Goal: Task Accomplishment & Management: Manage account settings

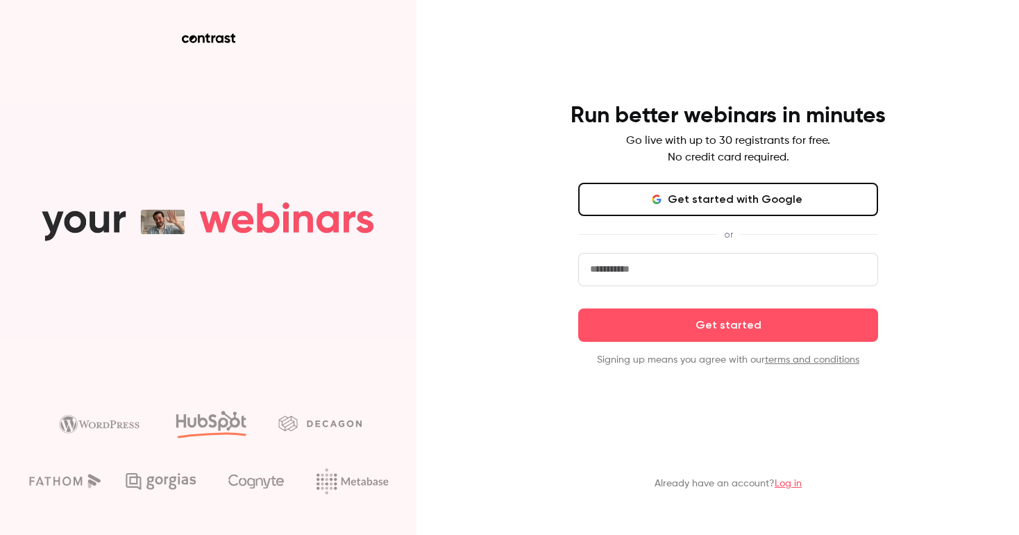
click at [692, 201] on button "Get started with Google" at bounding box center [728, 199] width 300 height 33
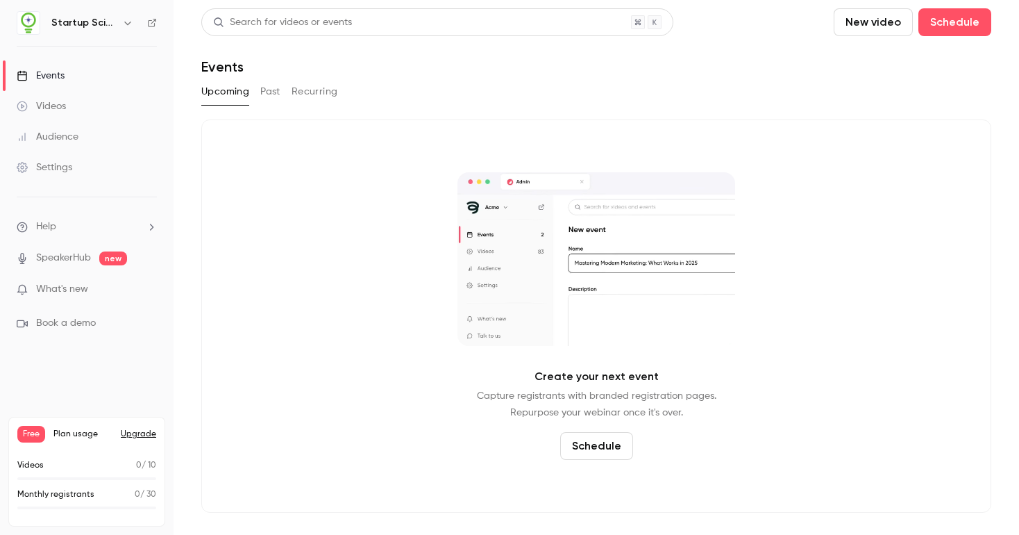
click at [270, 92] on button "Past" at bounding box center [270, 92] width 20 height 22
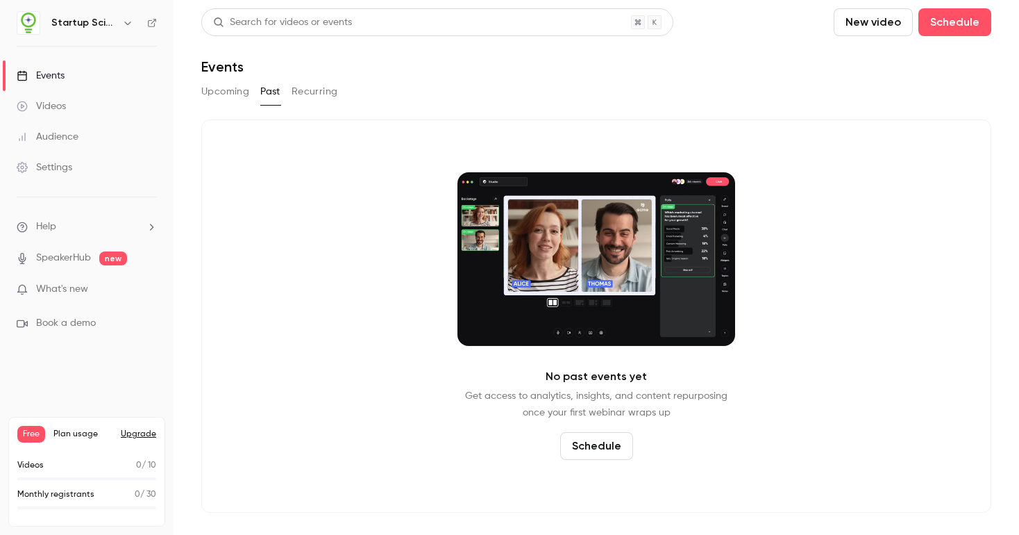
click at [87, 24] on h6 "Startup Science" at bounding box center [83, 23] width 65 height 14
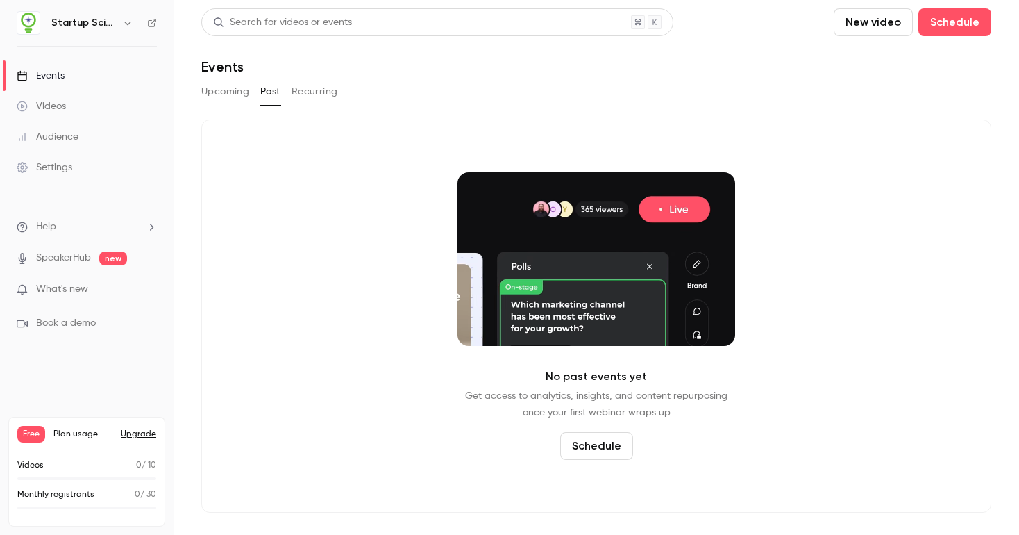
click at [124, 22] on icon "button" at bounding box center [127, 22] width 11 height 11
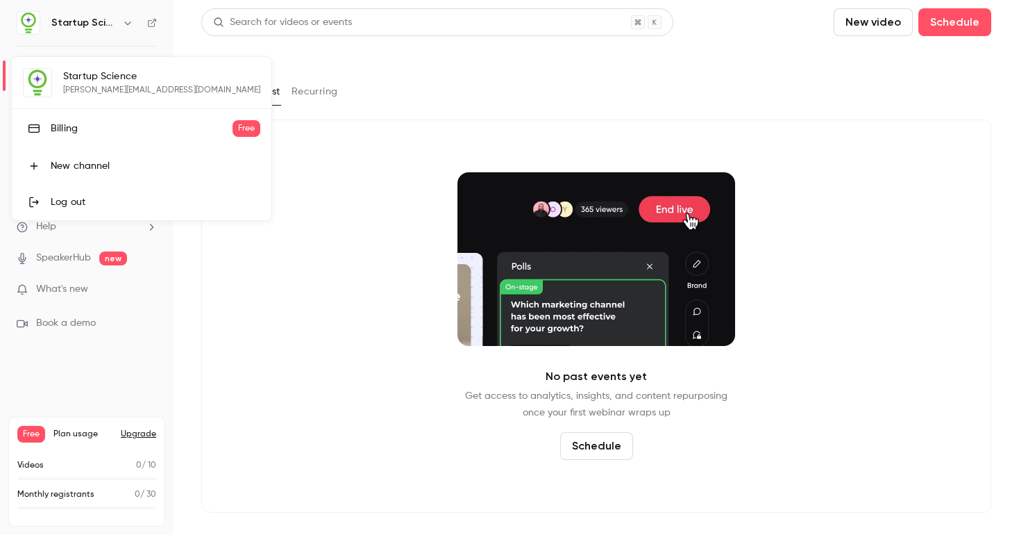
click at [67, 199] on div "Log out" at bounding box center [156, 202] width 210 height 14
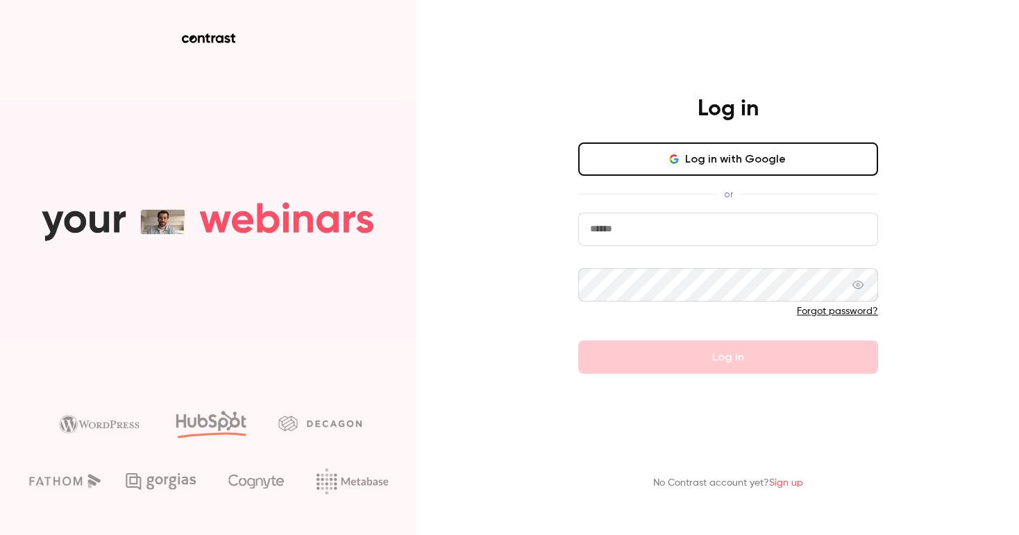
type input "**********"
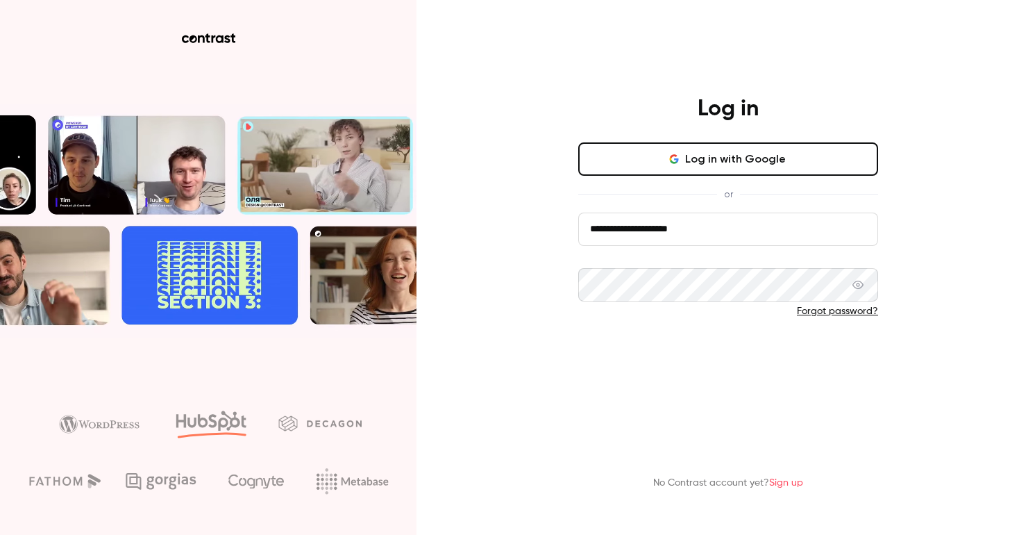
click at [718, 351] on button "Log in" at bounding box center [728, 356] width 300 height 33
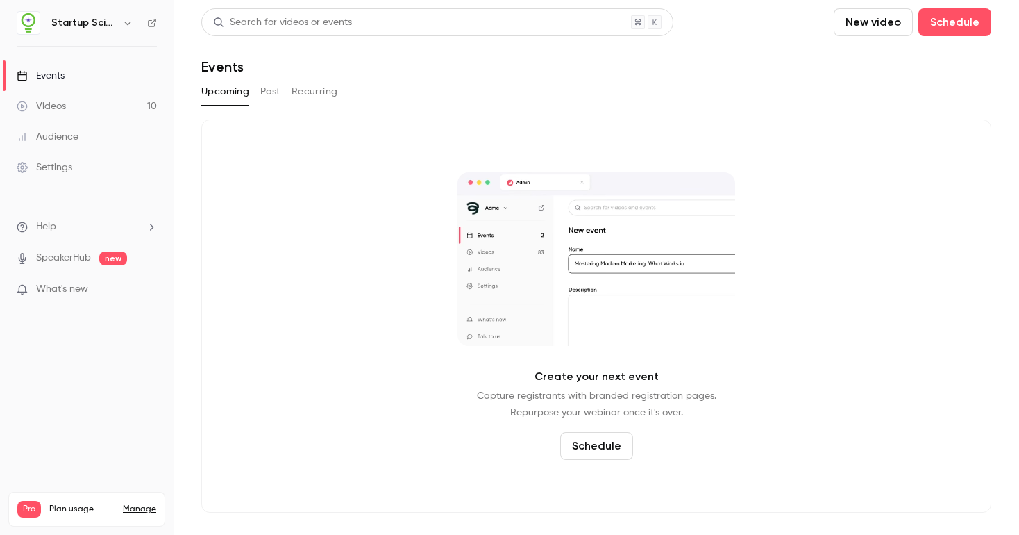
click at [264, 99] on button "Past" at bounding box center [270, 92] width 20 height 22
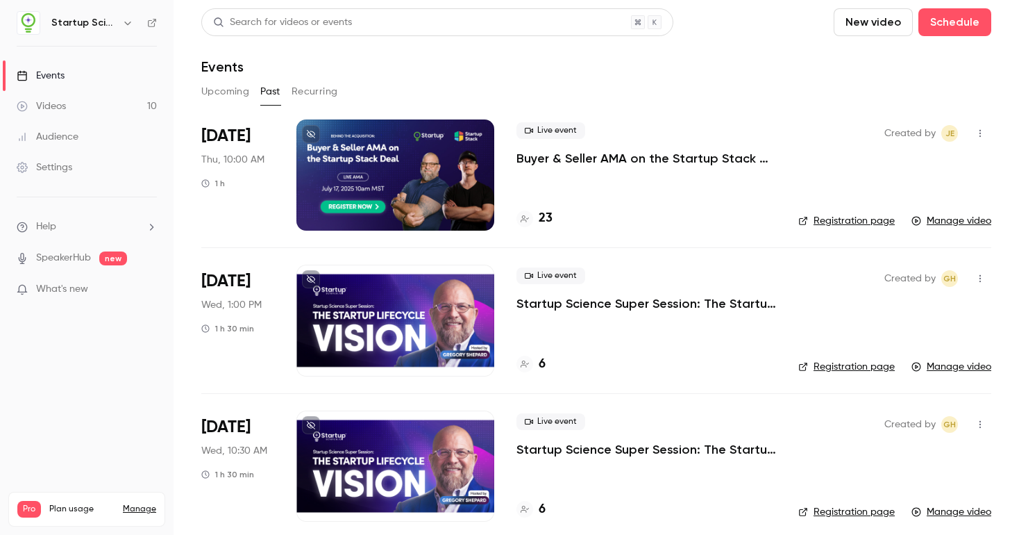
click at [87, 22] on h6 "Startup Science" at bounding box center [83, 23] width 65 height 14
click at [68, 167] on div "Settings" at bounding box center [45, 167] width 56 height 14
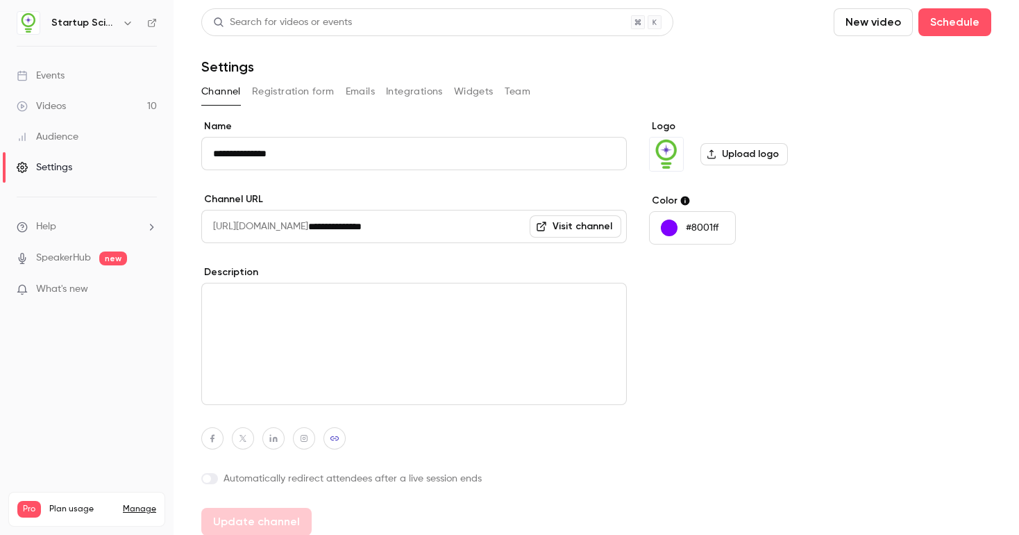
click at [133, 503] on link "Manage" at bounding box center [139, 508] width 33 height 11
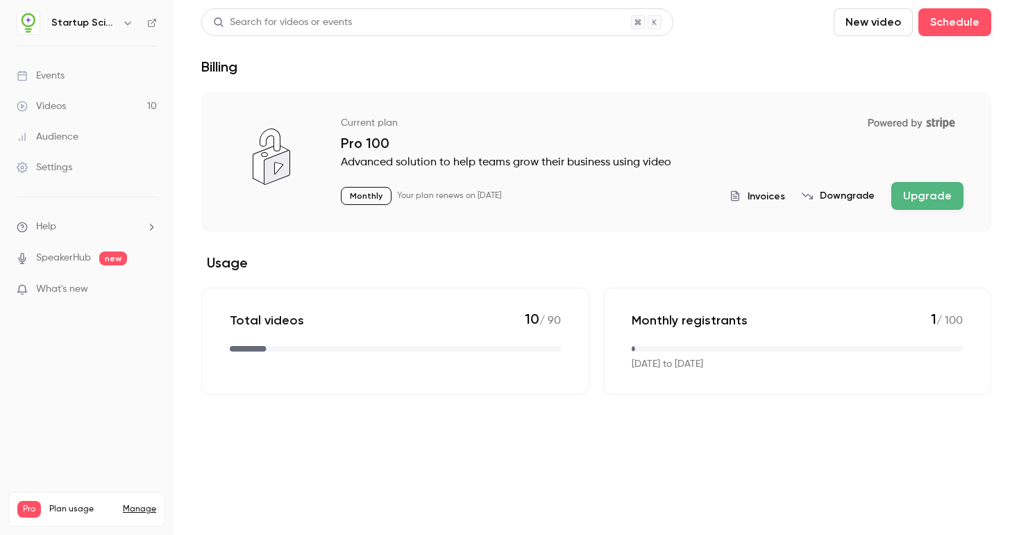
click at [55, 73] on div "Events" at bounding box center [41, 76] width 48 height 14
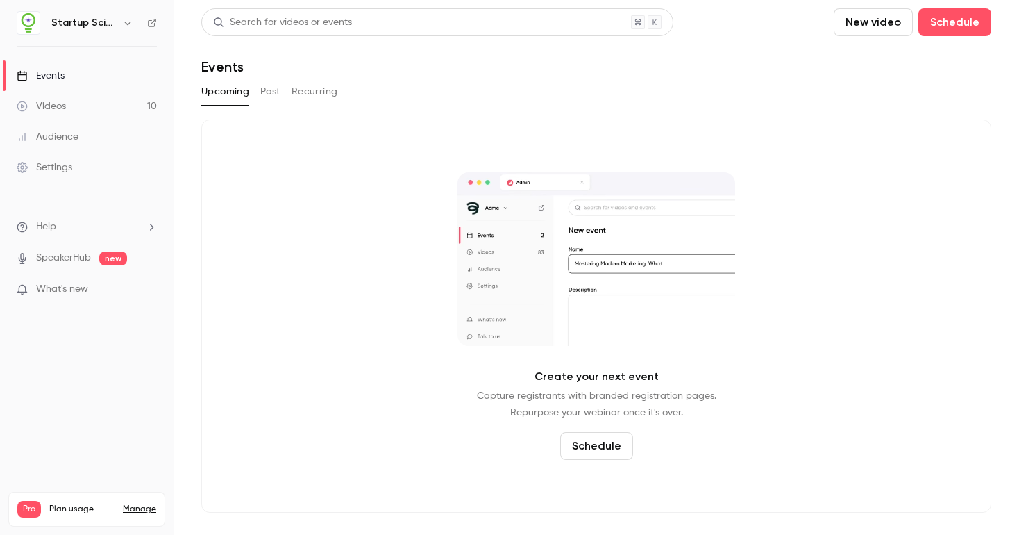
click at [587, 448] on button "Schedule" at bounding box center [596, 446] width 73 height 28
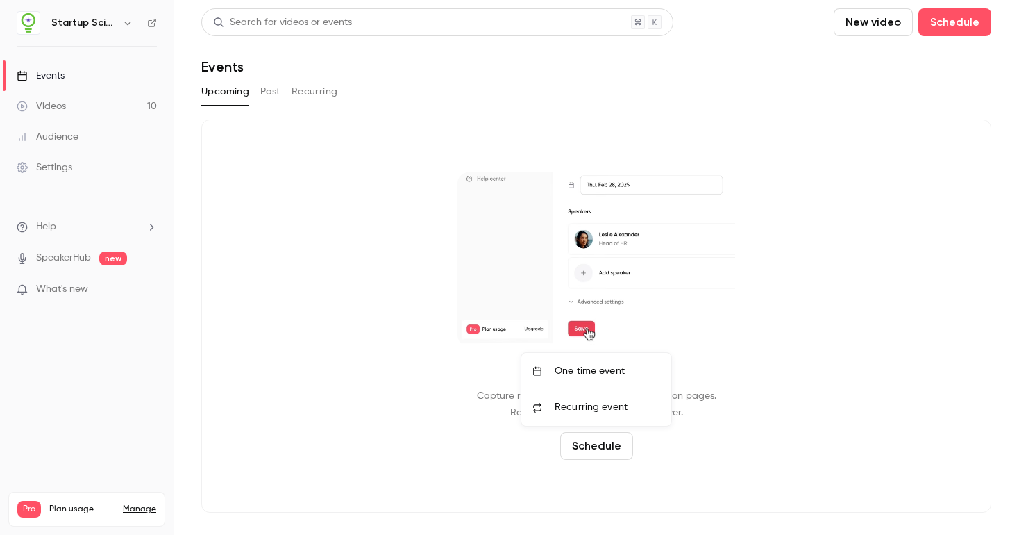
click at [617, 369] on div "One time event" at bounding box center [608, 371] width 106 height 14
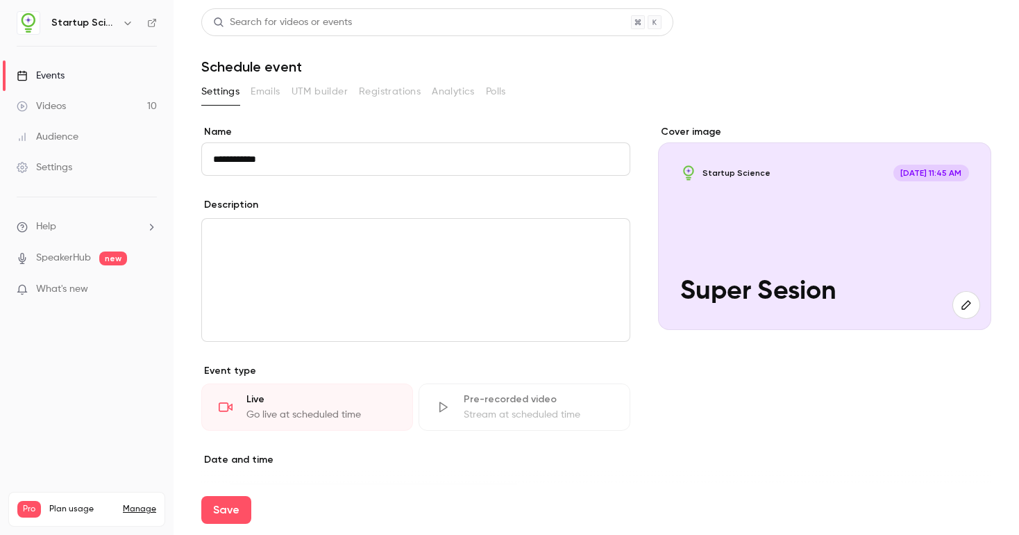
type input "**********"
click at [527, 360] on div "**********" at bounding box center [415, 414] width 429 height 579
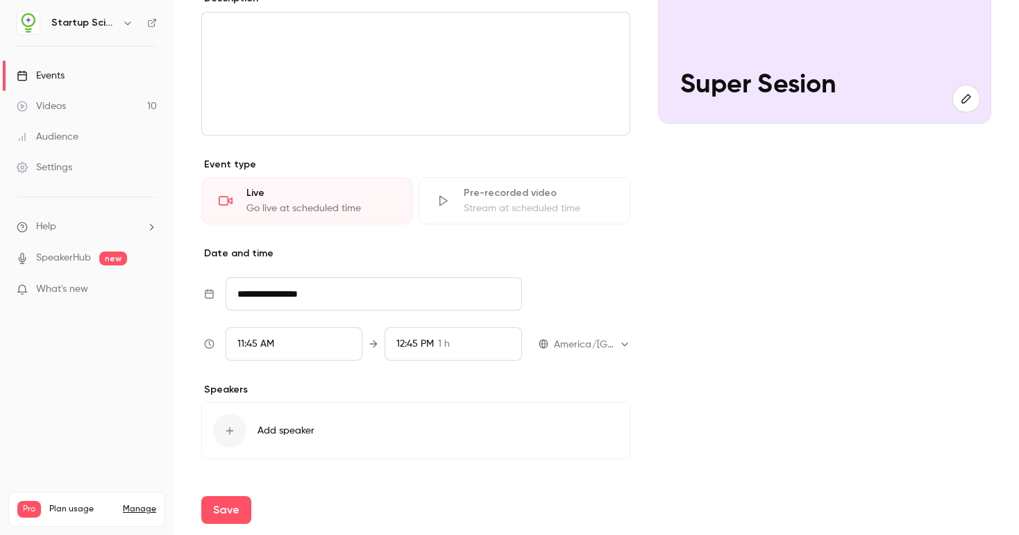
scroll to position [216, 0]
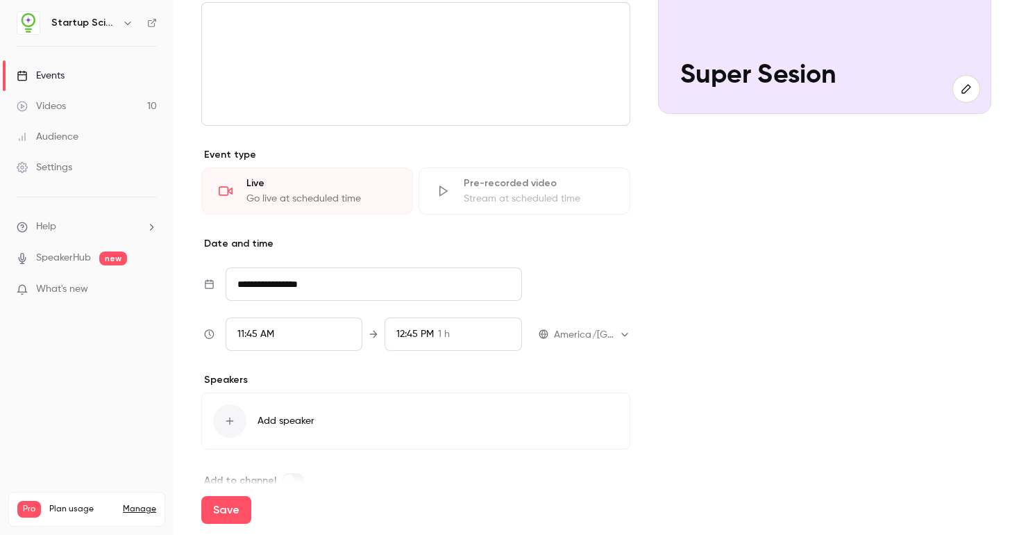
click at [305, 287] on input "**********" at bounding box center [374, 283] width 296 height 33
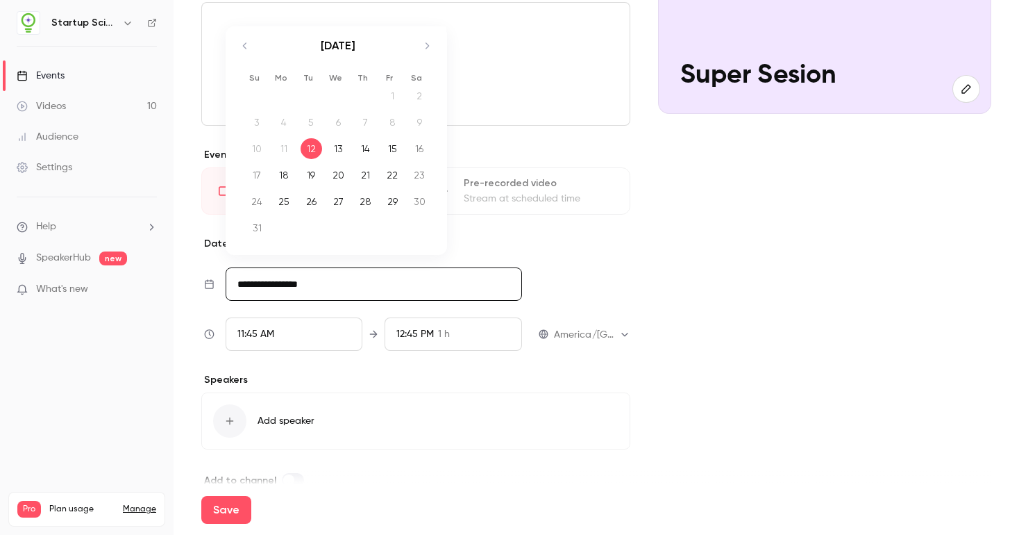
click at [334, 178] on div "20" at bounding box center [339, 175] width 22 height 21
type input "**********"
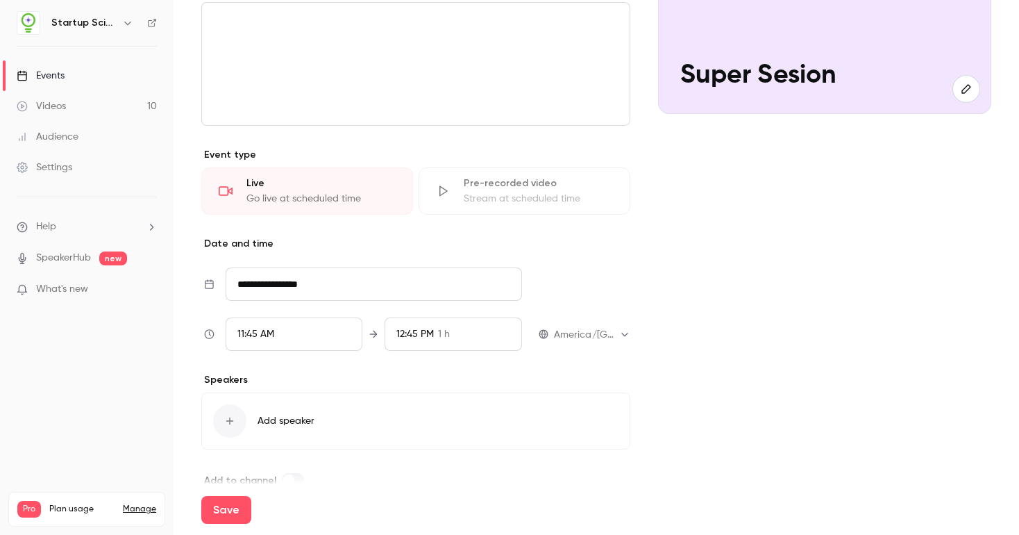
scroll to position [242, 0]
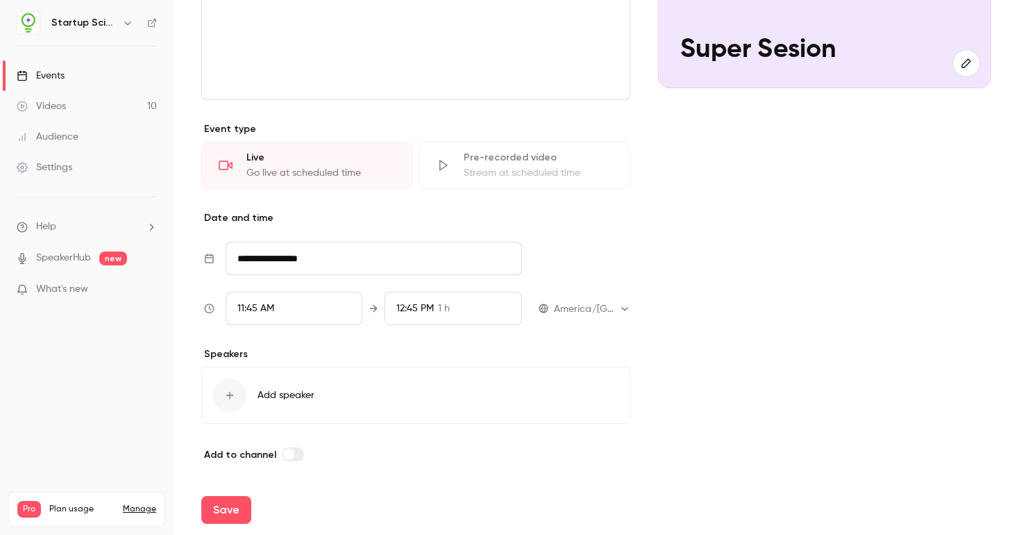
click at [233, 392] on icon at bounding box center [229, 394] width 11 height 11
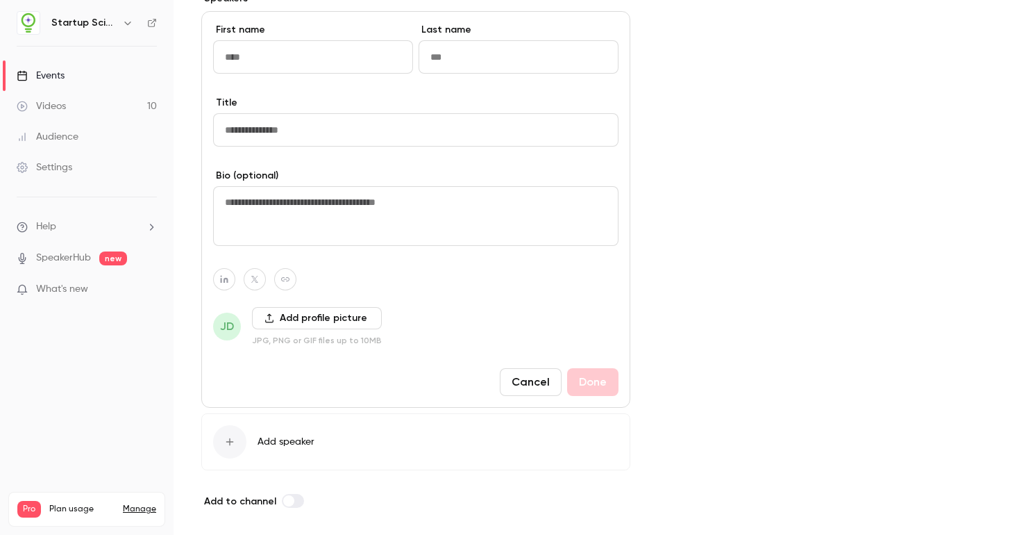
scroll to position [644, 0]
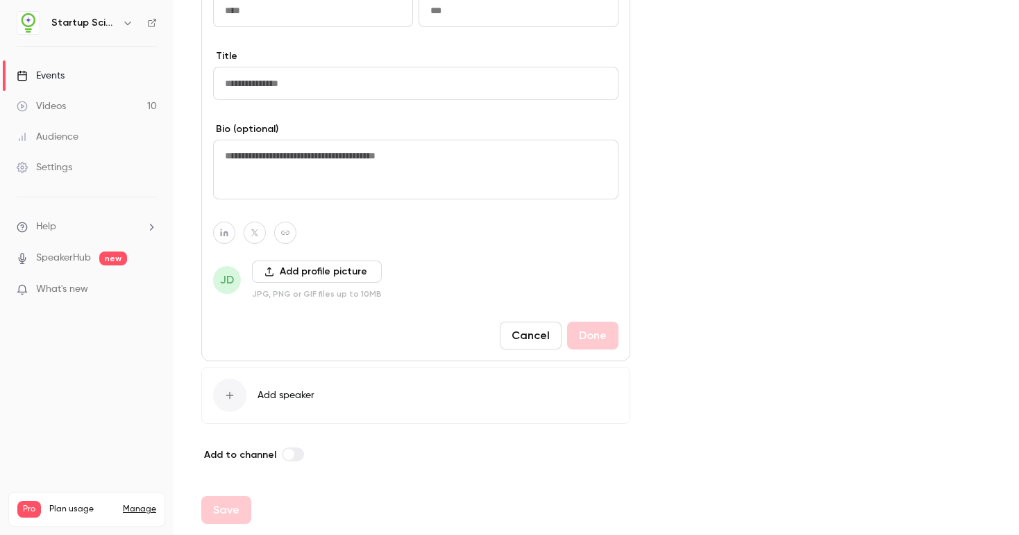
click at [252, 503] on div "Save" at bounding box center [596, 510] width 790 height 50
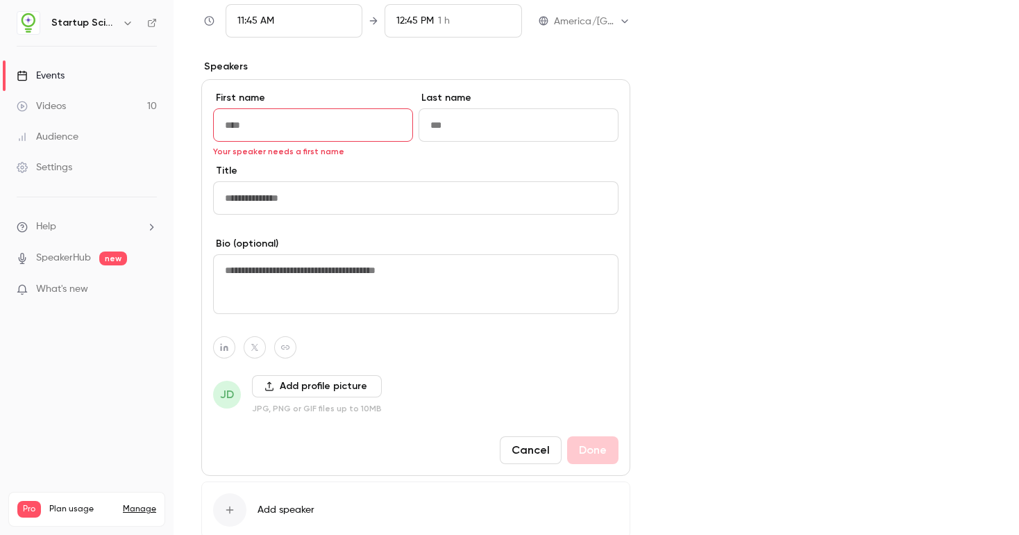
scroll to position [513, 0]
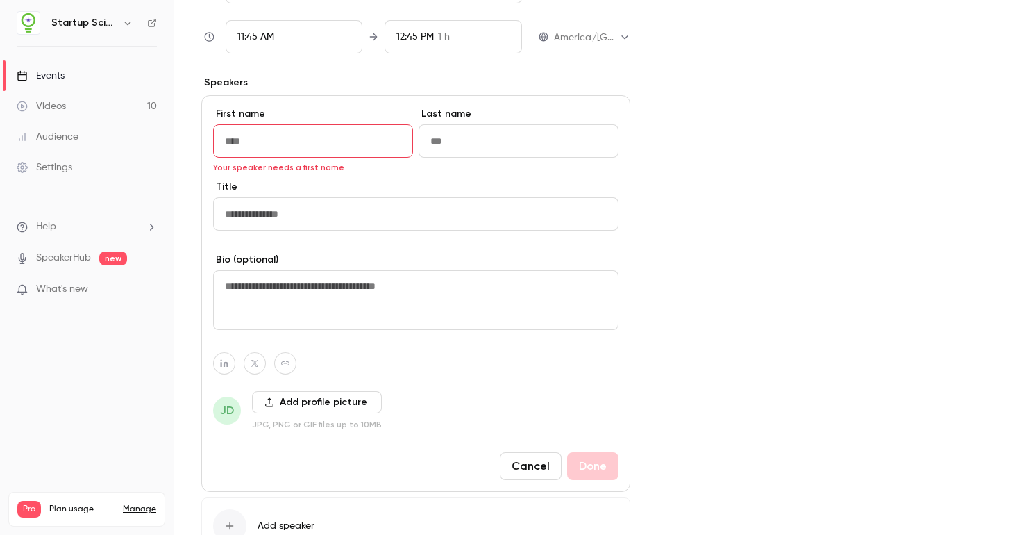
click at [274, 136] on input at bounding box center [313, 140] width 200 height 33
type input "*******"
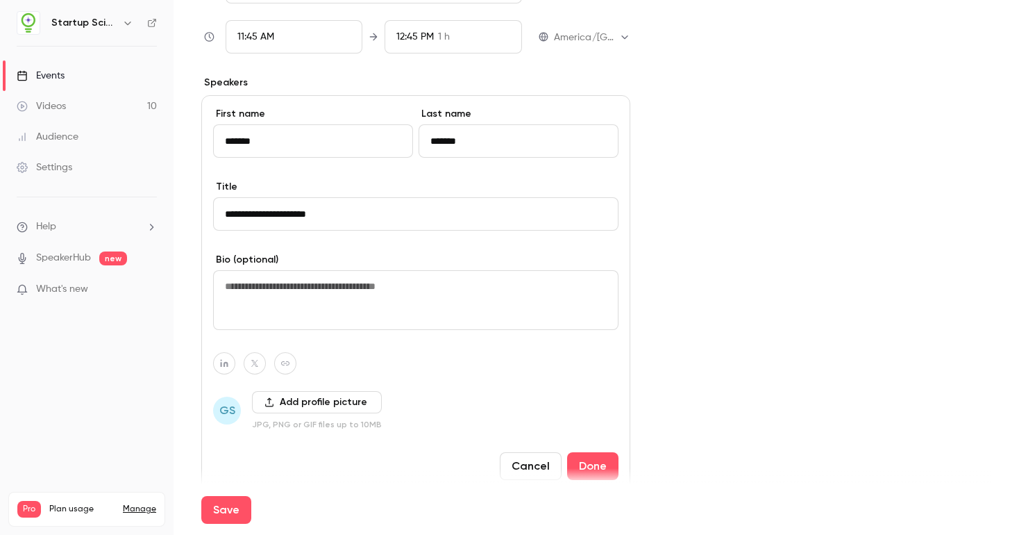
type input "**********"
click at [277, 305] on textarea at bounding box center [415, 300] width 405 height 60
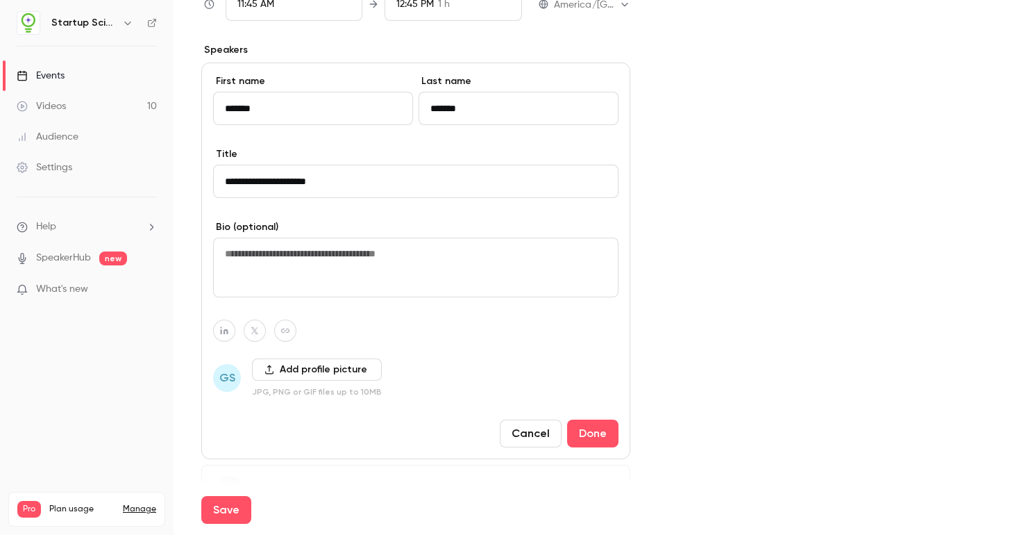
scroll to position [545, 0]
click at [592, 441] on button "Done" at bounding box center [592, 434] width 51 height 28
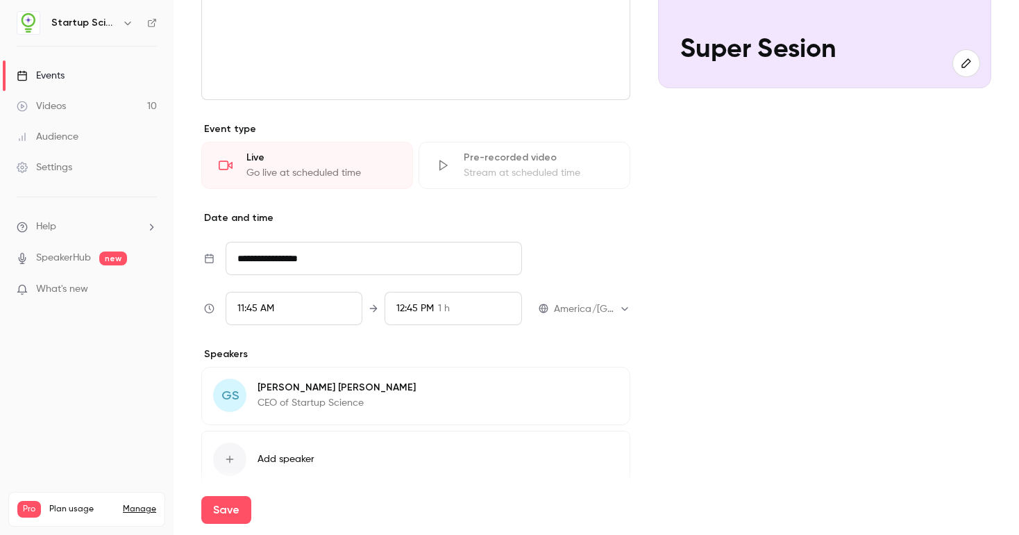
scroll to position [305, 0]
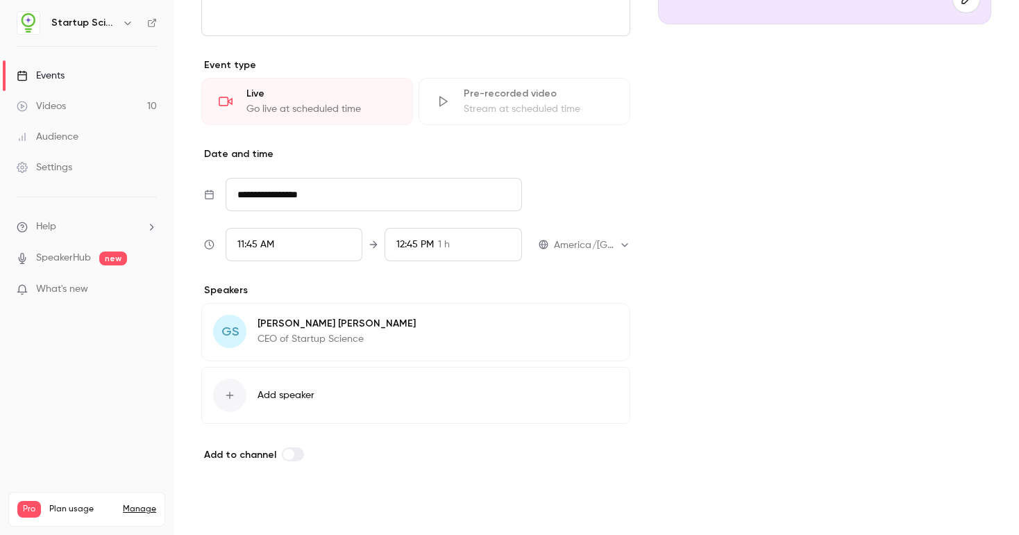
click at [224, 515] on button "Save" at bounding box center [226, 510] width 50 height 28
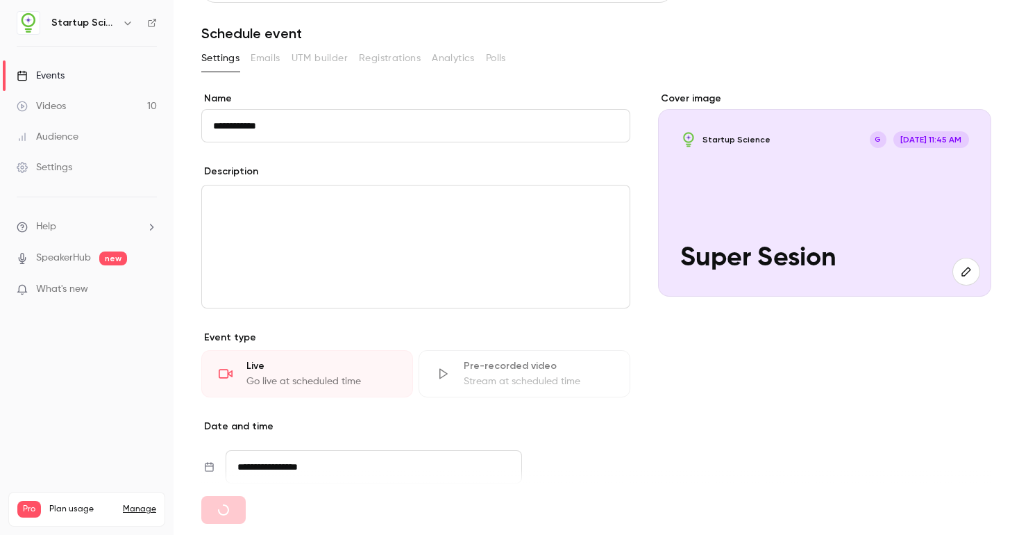
scroll to position [0, 0]
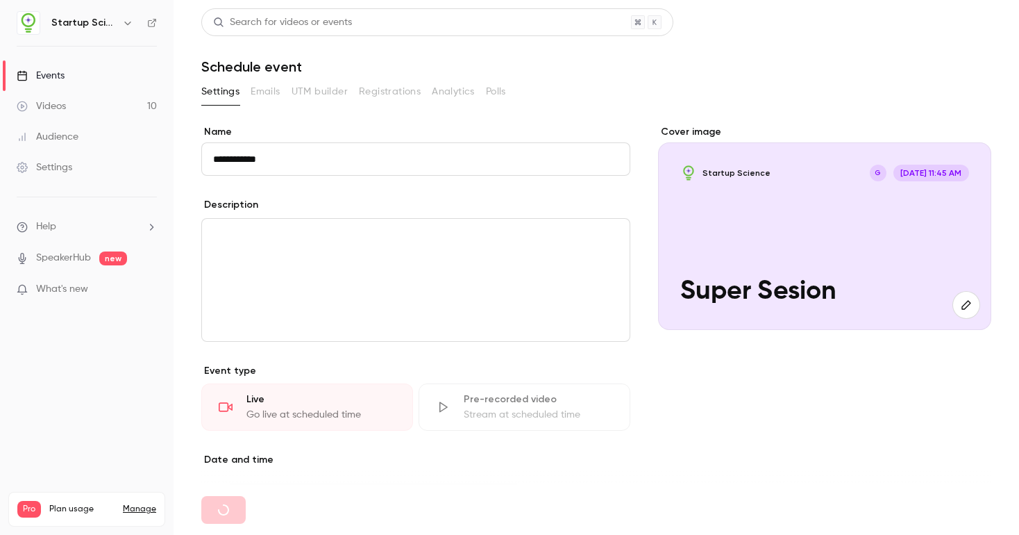
type input "**********"
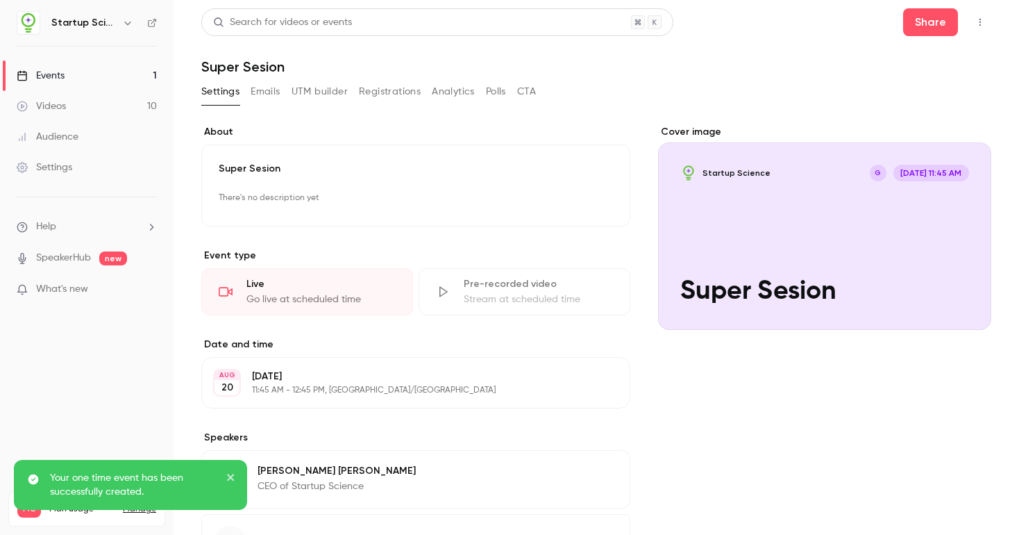
click at [365, 92] on button "Registrations" at bounding box center [390, 92] width 62 height 22
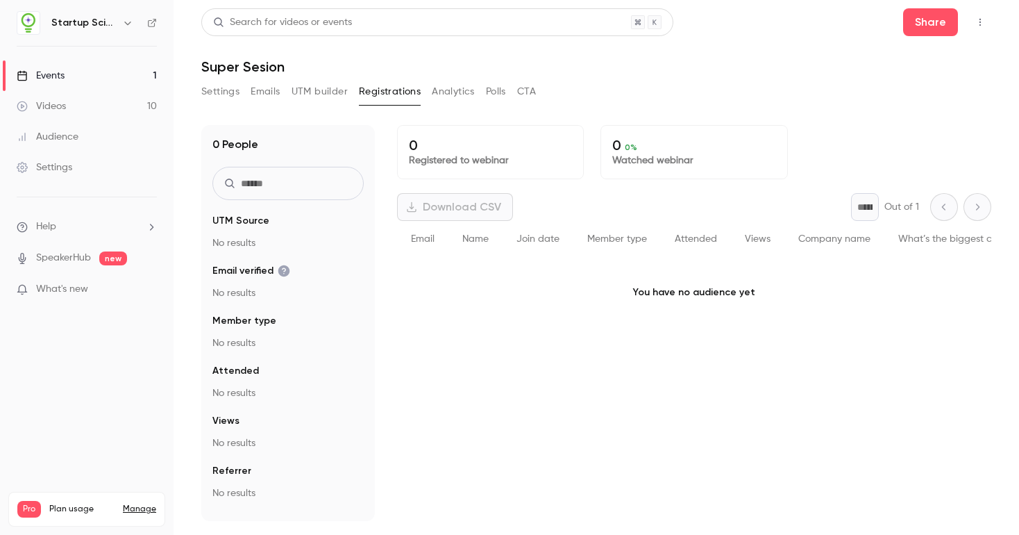
click at [329, 90] on button "UTM builder" at bounding box center [320, 92] width 56 height 22
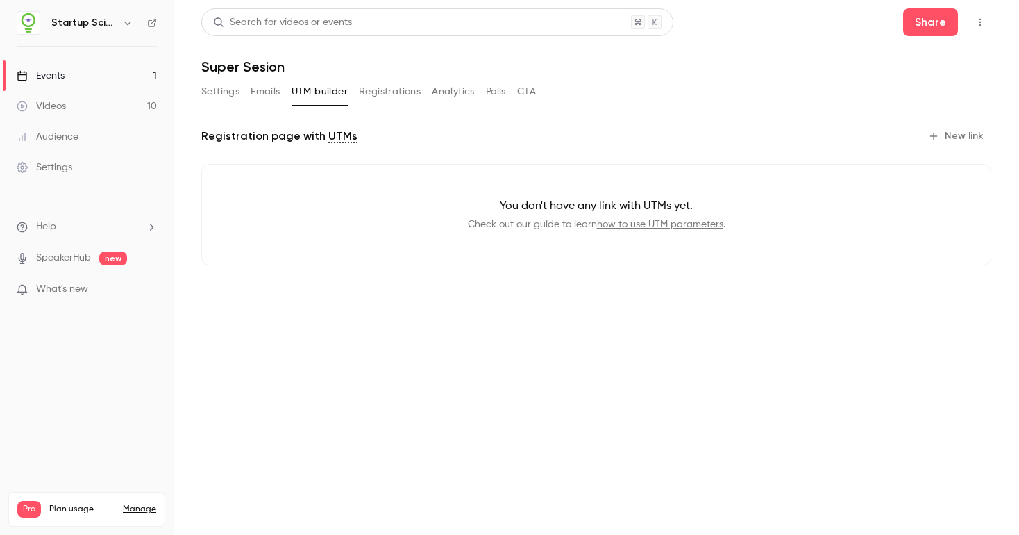
click at [263, 89] on button "Emails" at bounding box center [265, 92] width 29 height 22
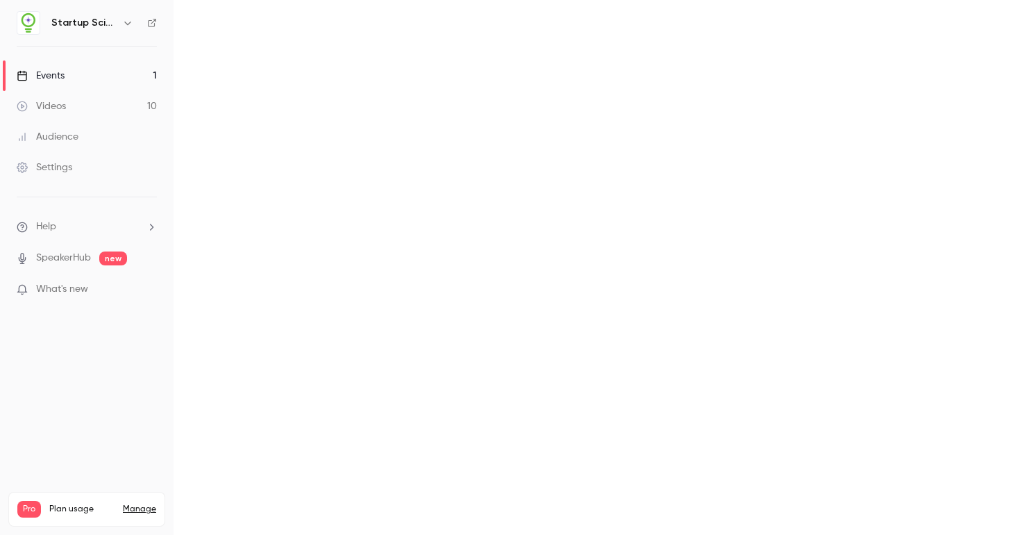
click at [219, 86] on main "Search for videos or events Share Super Sesion Settings Emails UTM builder Regi…" at bounding box center [597, 267] width 846 height 535
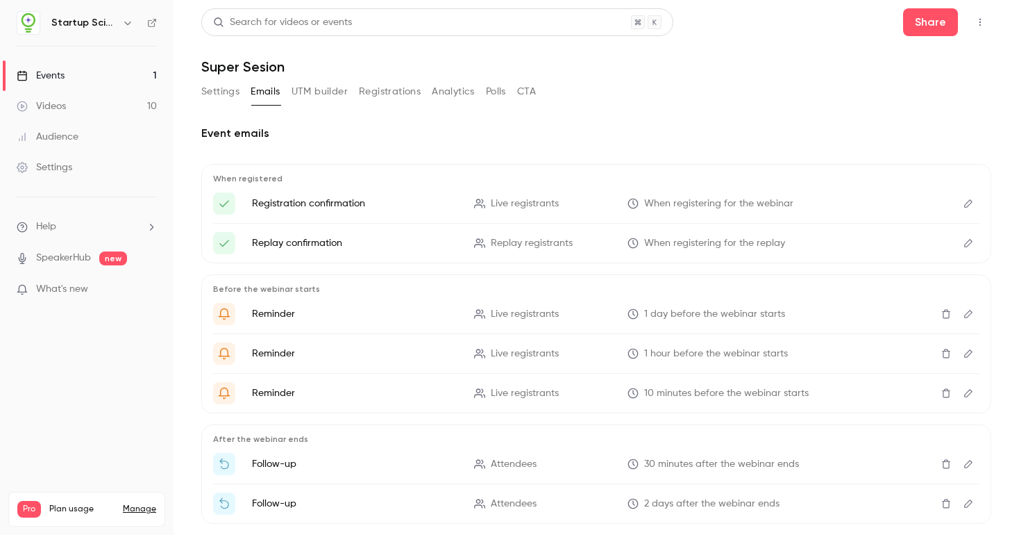
click at [56, 74] on div "Events" at bounding box center [41, 76] width 48 height 14
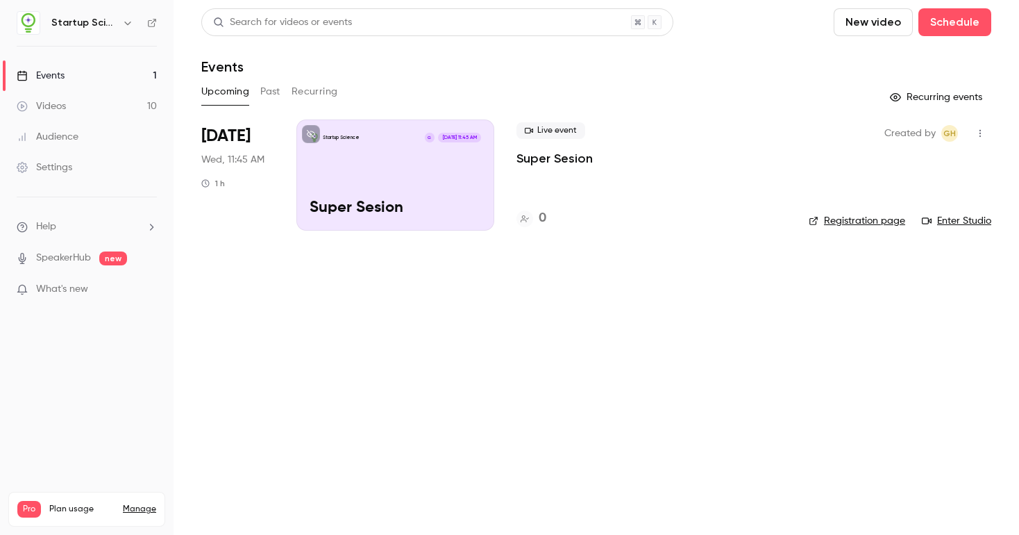
click at [878, 221] on link "Registration page" at bounding box center [857, 221] width 96 height 14
click at [976, 133] on icon "button" at bounding box center [980, 133] width 11 height 10
click at [608, 167] on div at bounding box center [509, 267] width 1019 height 535
click at [546, 157] on p "Super Sesion" at bounding box center [555, 158] width 76 height 17
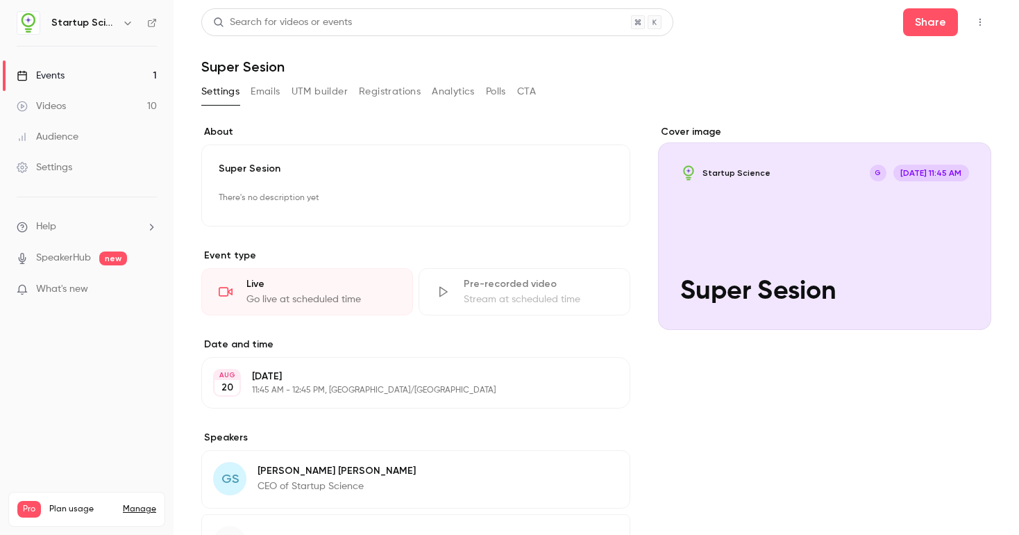
scroll to position [122, 0]
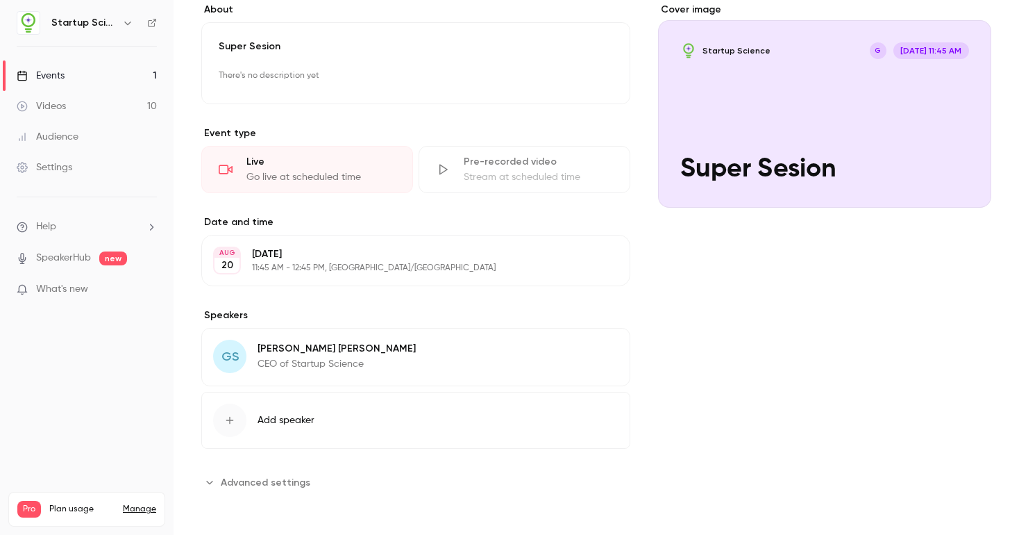
click at [293, 473] on button "Advanced settings" at bounding box center [259, 482] width 117 height 22
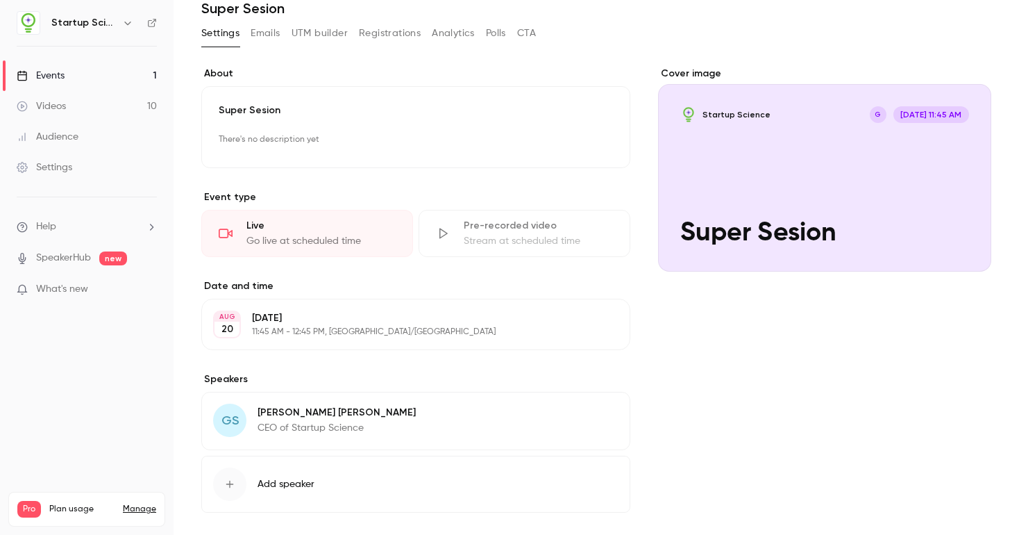
scroll to position [0, 0]
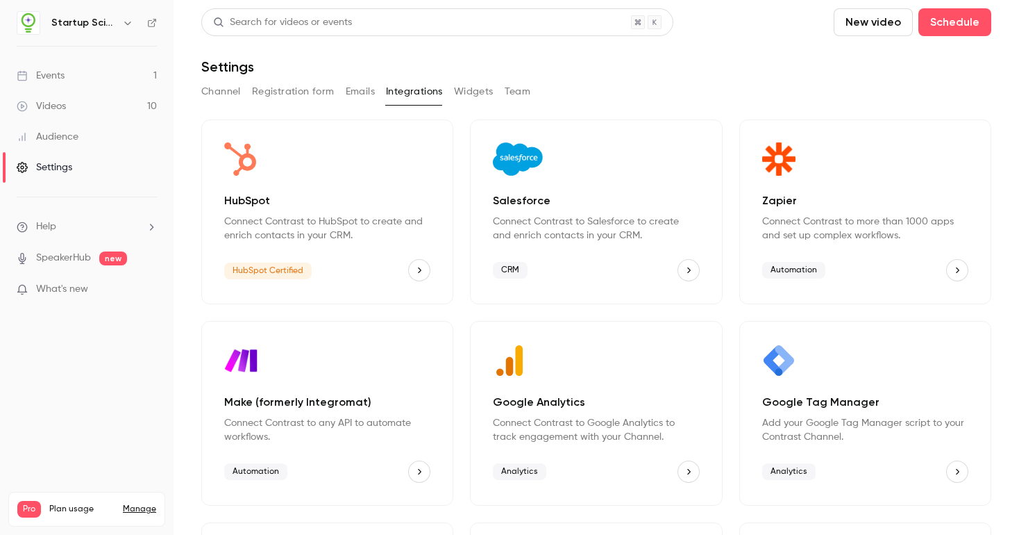
click at [414, 269] on button "HubSpot" at bounding box center [419, 270] width 22 height 22
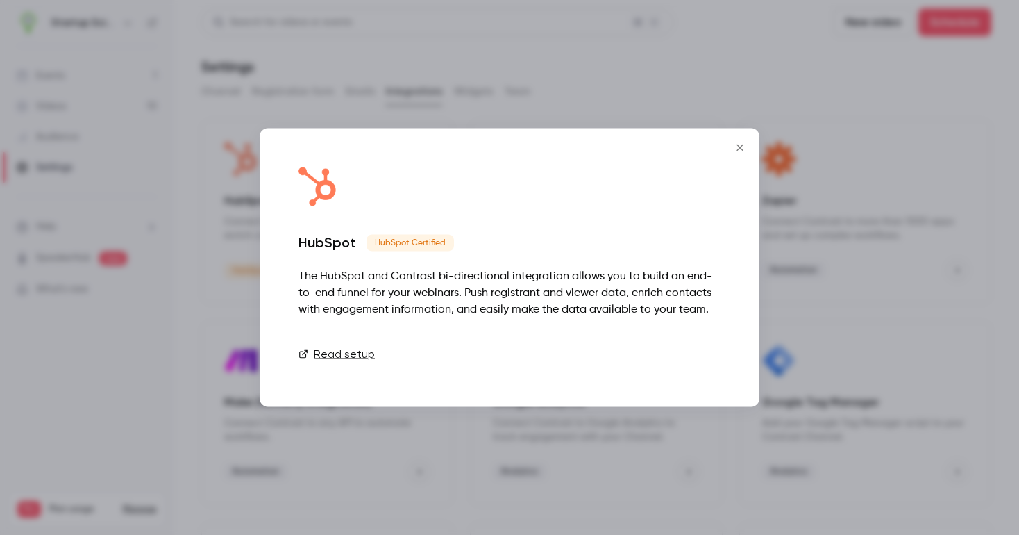
click at [690, 352] on link "Connect" at bounding box center [685, 354] width 69 height 28
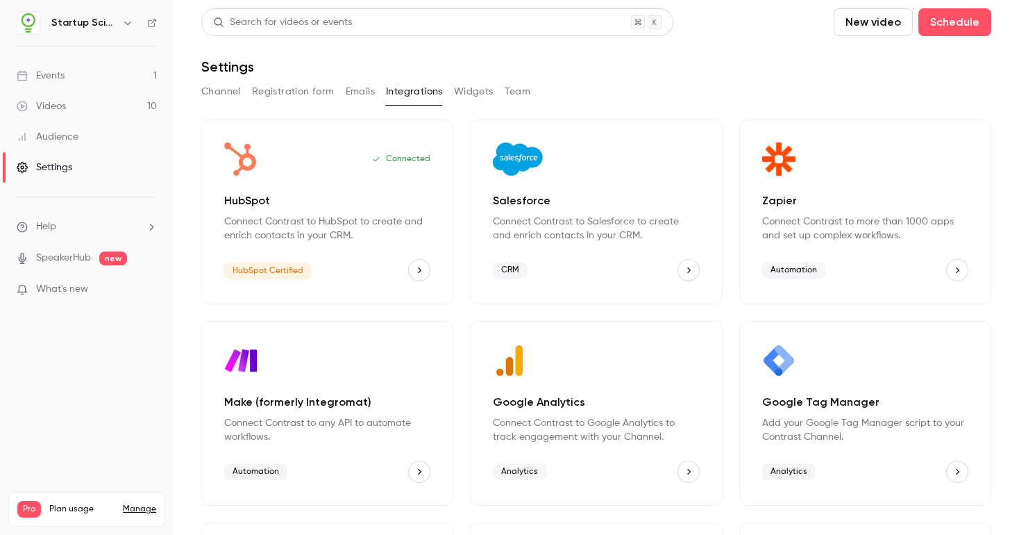
click at [284, 93] on button "Registration form" at bounding box center [293, 92] width 83 height 22
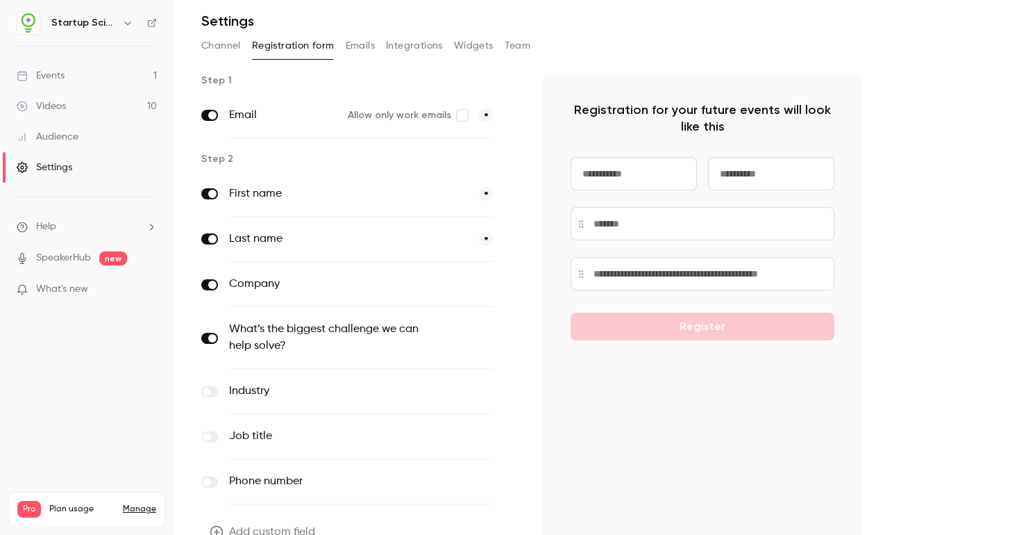
scroll to position [121, 0]
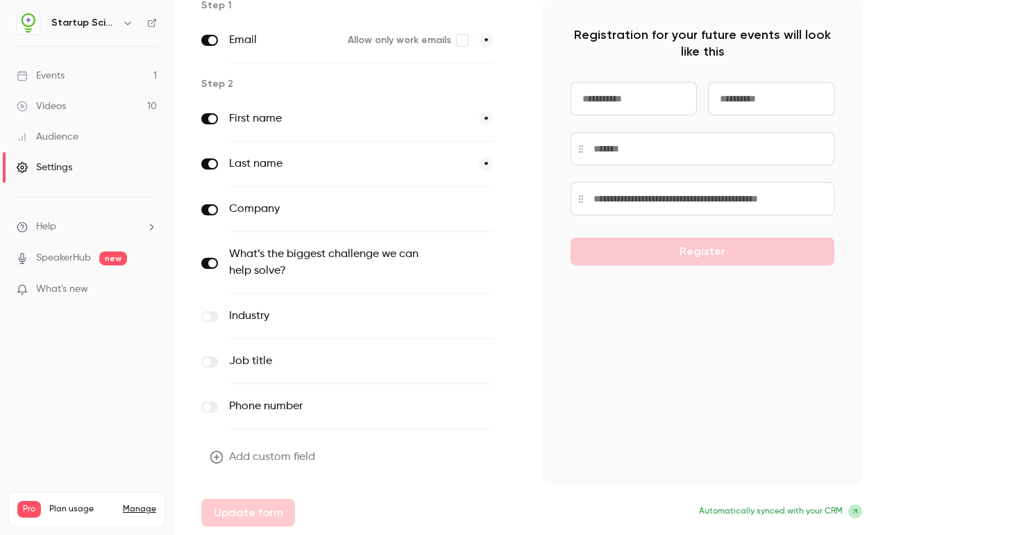
click at [251, 454] on button "Add custom field" at bounding box center [263, 457] width 125 height 28
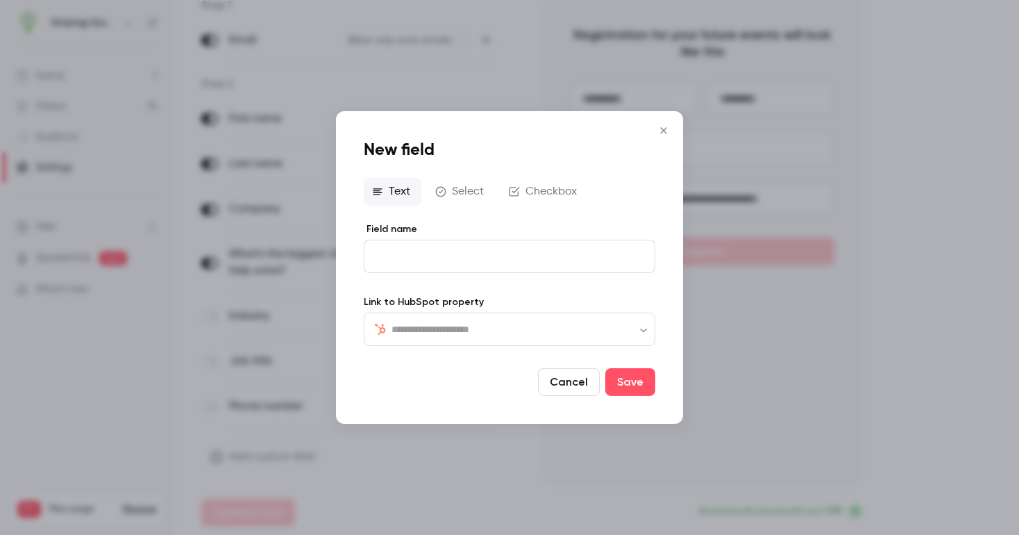
click at [426, 324] on input "text" at bounding box center [518, 329] width 253 height 17
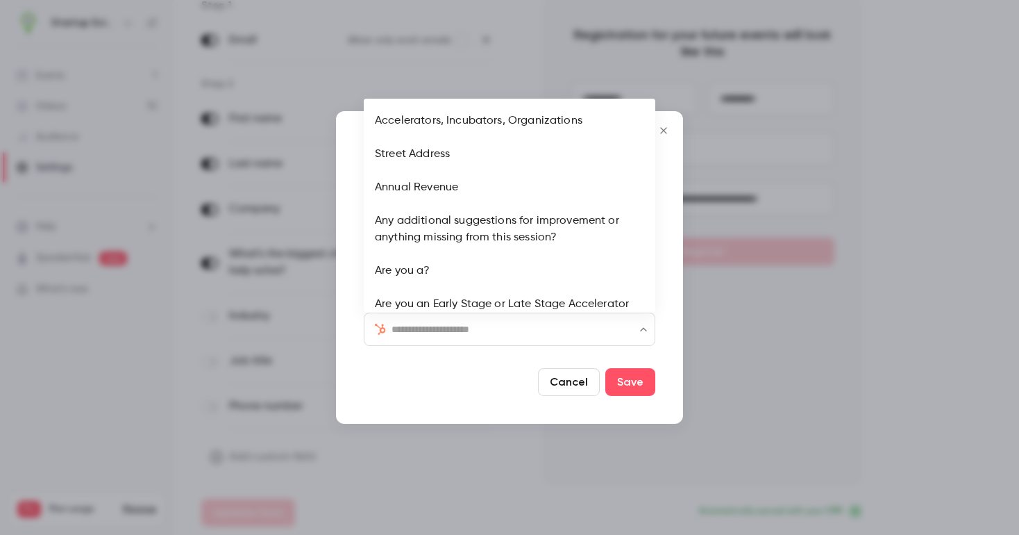
click at [349, 302] on div "New field Text Select Checkbox Field name Link to HubSpot property ​ ​ Cancel S…" at bounding box center [509, 267] width 347 height 312
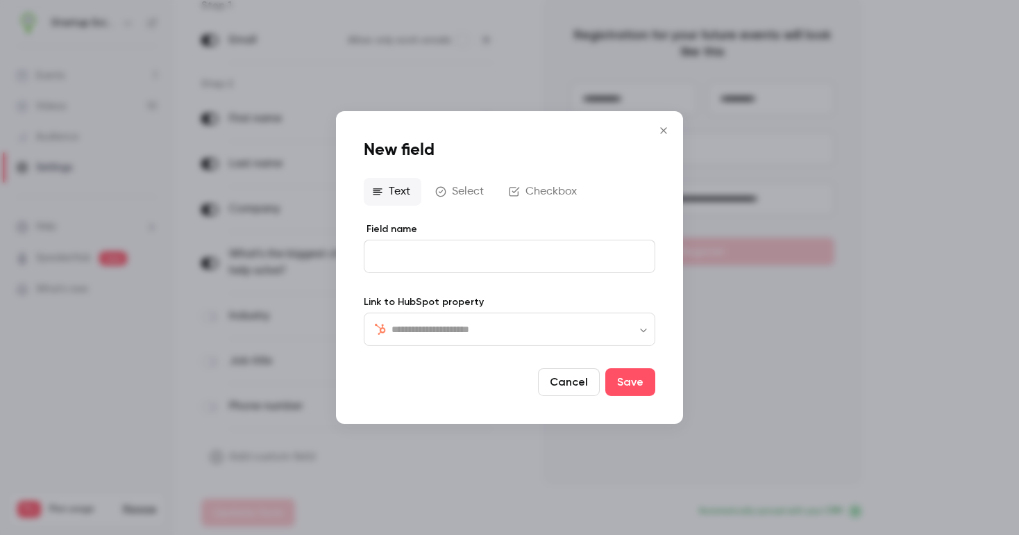
click at [465, 194] on button "Select" at bounding box center [461, 192] width 68 height 28
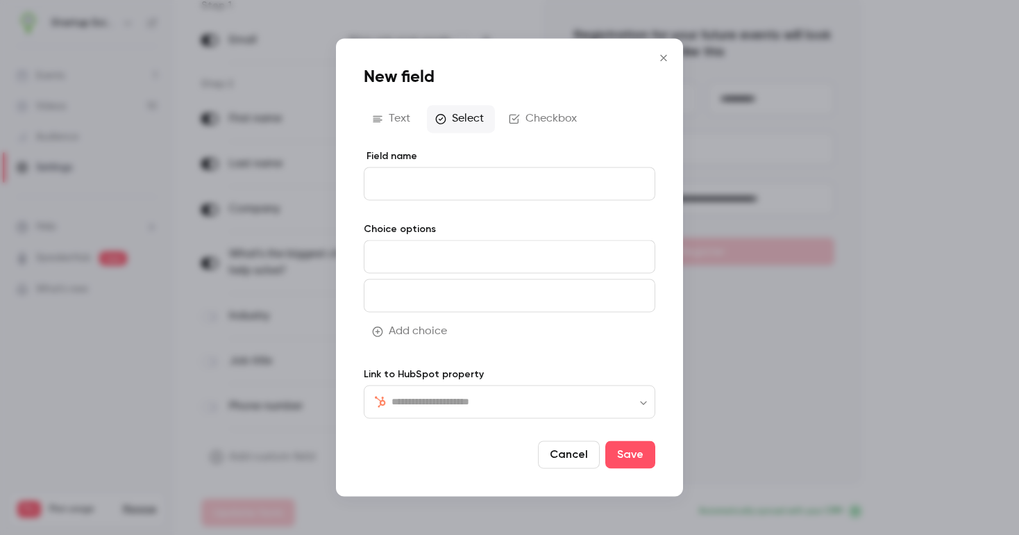
click at [564, 119] on button "Checkbox" at bounding box center [544, 119] width 87 height 28
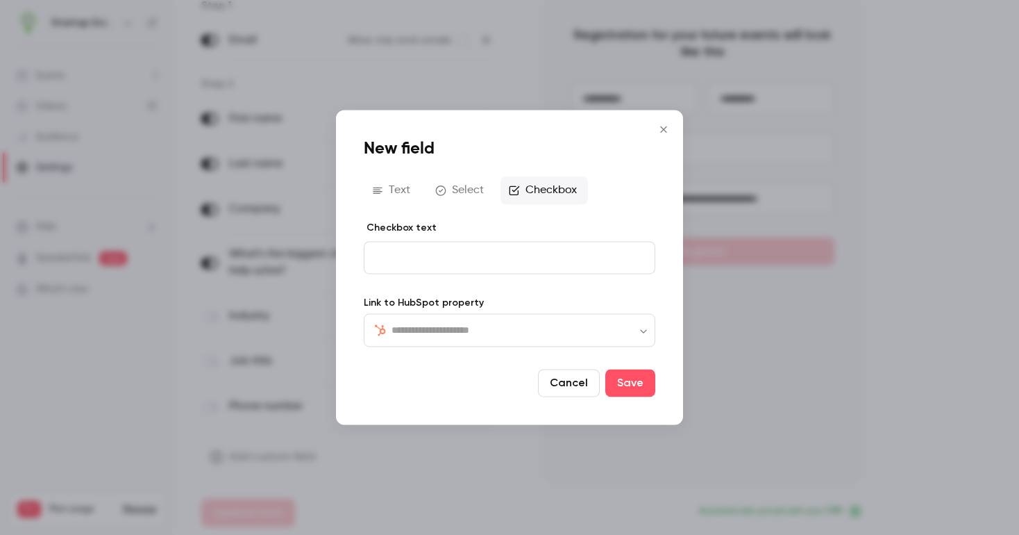
click at [662, 126] on icon "Close" at bounding box center [663, 129] width 17 height 11
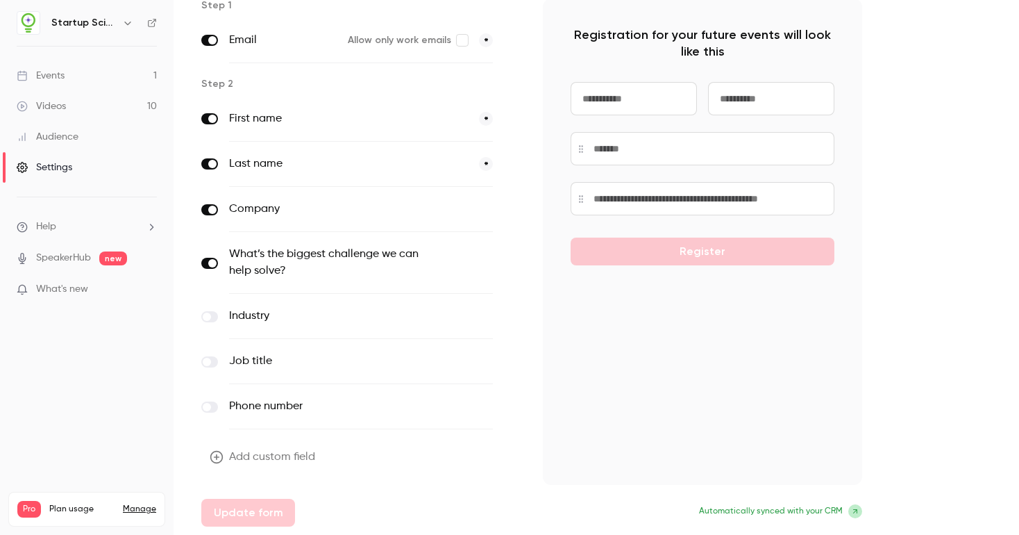
click at [60, 167] on div "Settings" at bounding box center [45, 167] width 56 height 14
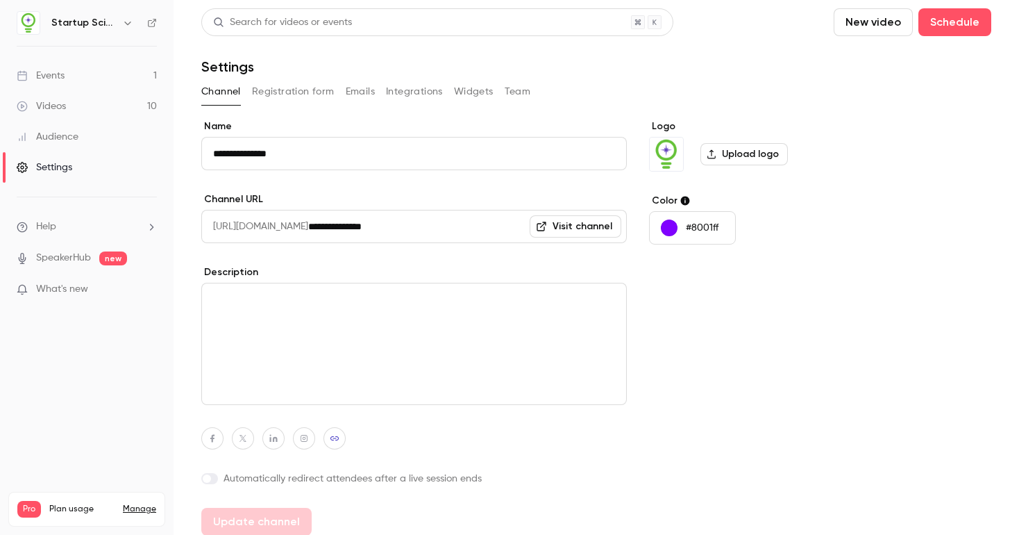
click at [60, 72] on div "Events" at bounding box center [41, 76] width 48 height 14
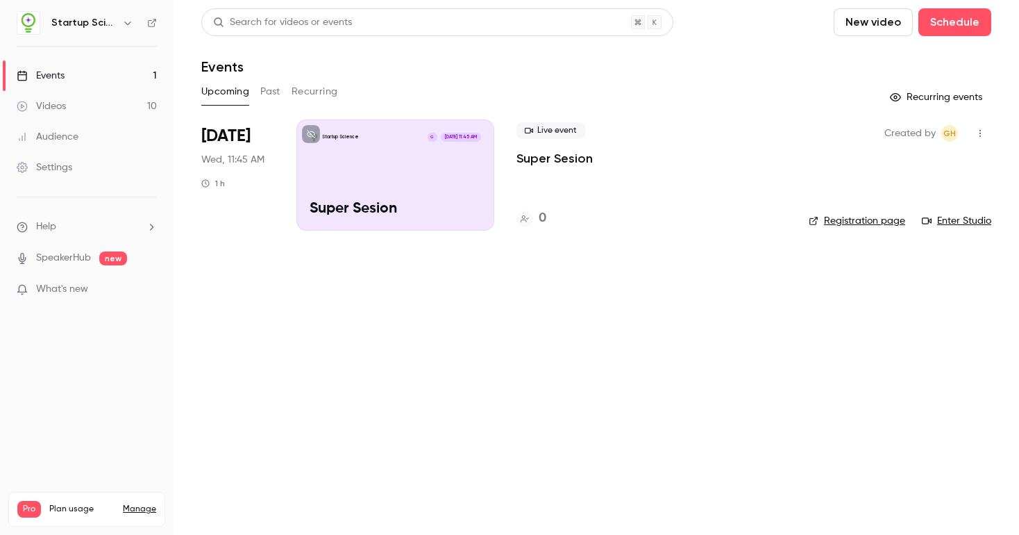
click at [288, 208] on main "Search for videos or events New video Schedule Events Upcoming Past Recurring R…" at bounding box center [597, 267] width 846 height 535
click at [396, 176] on div "Startup Science G [DATE] 11:45 AM Super Sesion" at bounding box center [395, 174] width 198 height 111
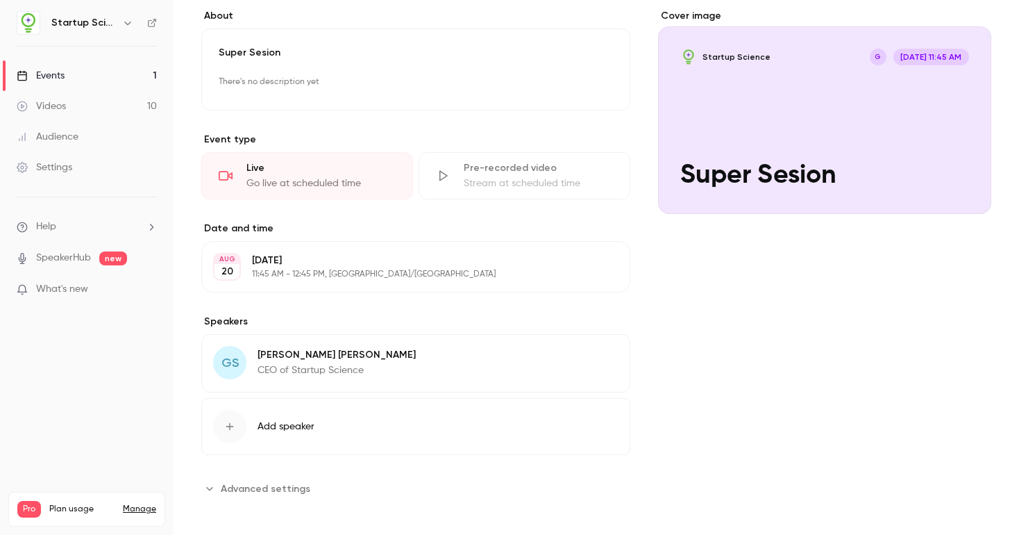
scroll to position [122, 0]
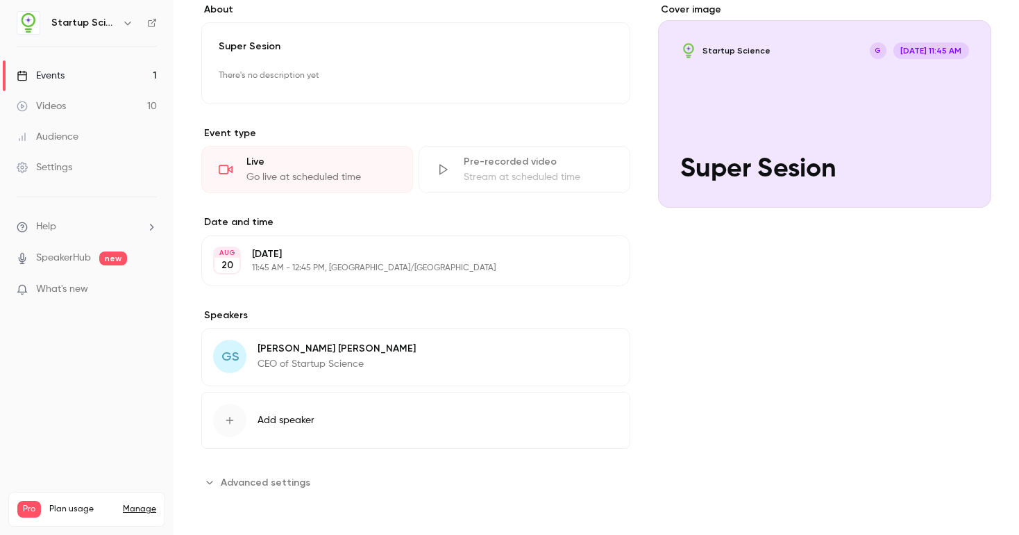
click at [289, 489] on span "Advanced settings" at bounding box center [266, 482] width 90 height 15
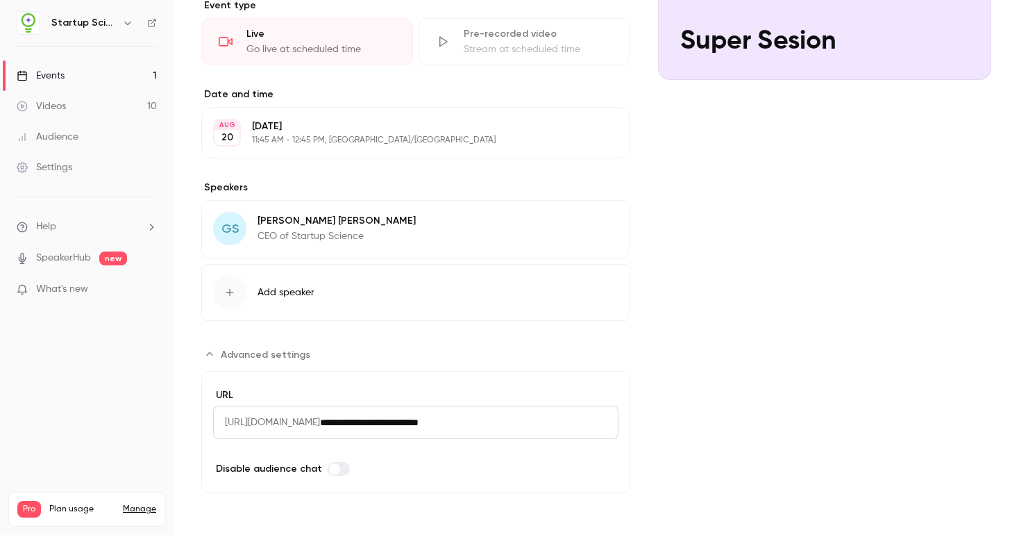
scroll to position [0, 0]
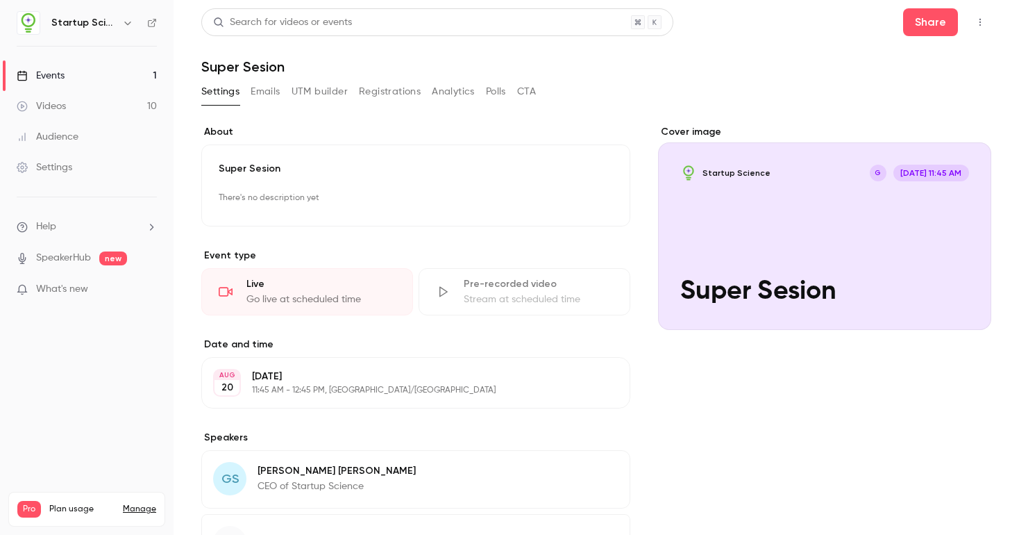
click at [380, 92] on button "Registrations" at bounding box center [390, 92] width 62 height 22
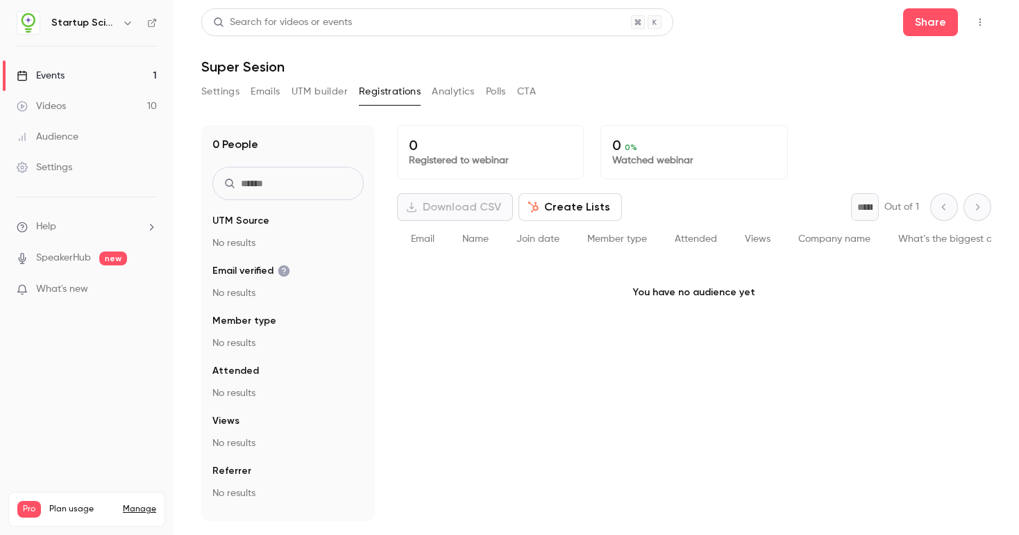
click at [530, 89] on button "CTA" at bounding box center [526, 92] width 19 height 22
